Goal: Find specific page/section

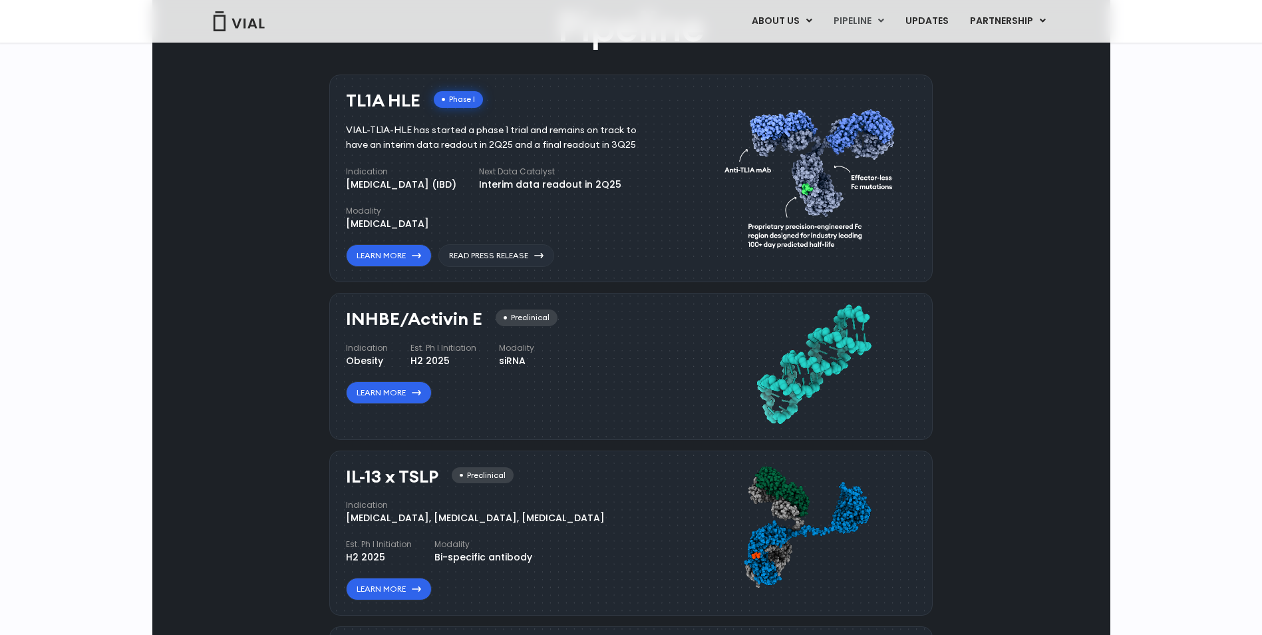
click at [1048, 215] on div "Pipeline TL1A HLE Phase I VIAL-TL1A-HLE has started a phase 1 trial and remains…" at bounding box center [631, 469] width 927 height 938
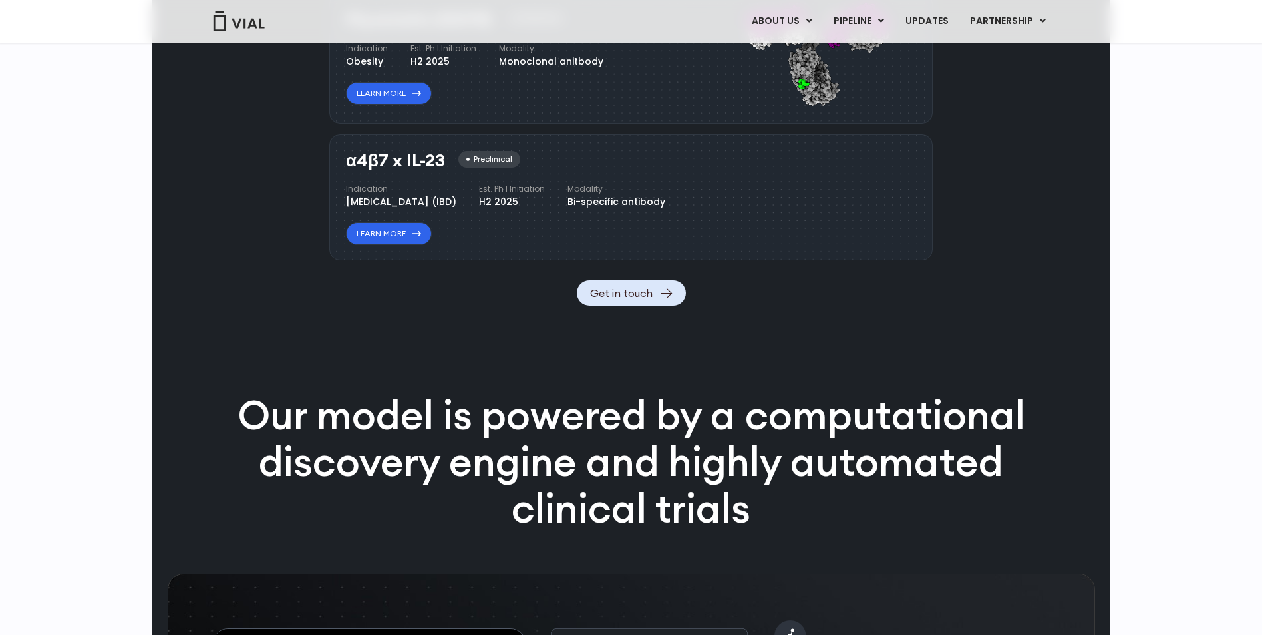
scroll to position [1735, 0]
